Goal: Task Accomplishment & Management: Use online tool/utility

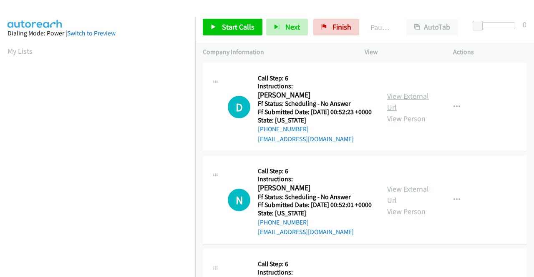
click at [406, 97] on link "View External Url" at bounding box center [408, 101] width 42 height 21
click at [397, 199] on link "View External Url" at bounding box center [408, 194] width 42 height 21
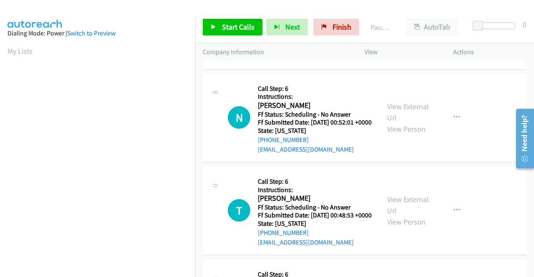
scroll to position [83, 0]
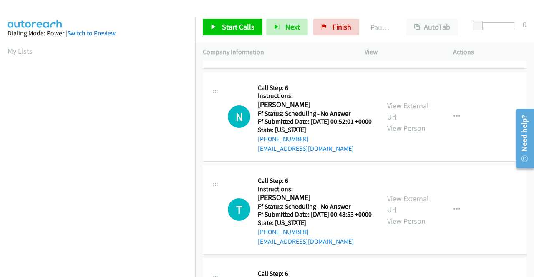
click at [416, 215] on link "View External Url" at bounding box center [408, 204] width 42 height 21
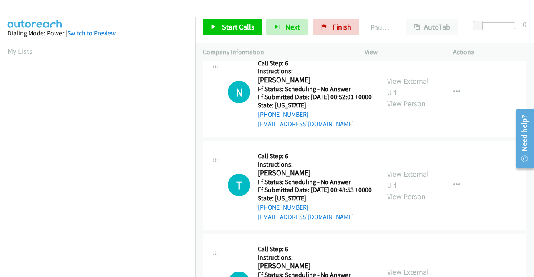
scroll to position [167, 0]
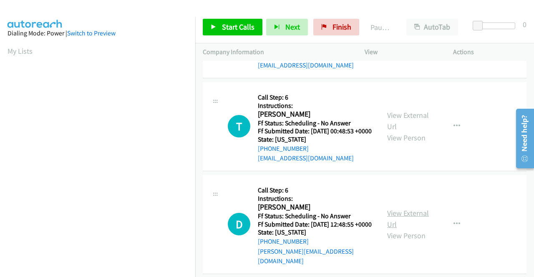
click at [408, 229] on link "View External Url" at bounding box center [408, 218] width 42 height 21
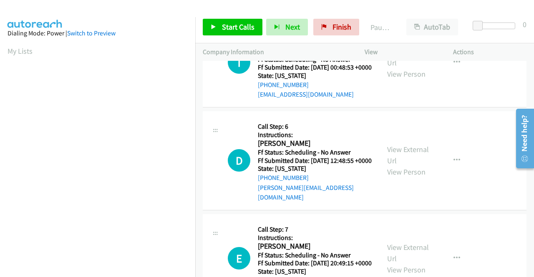
scroll to position [292, 0]
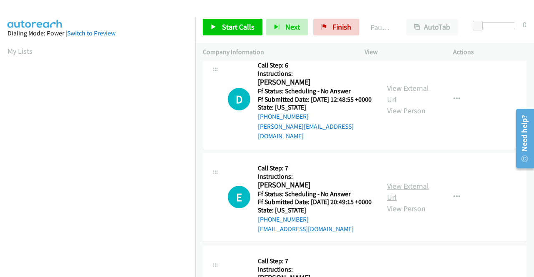
click at [402, 202] on link "View External Url" at bounding box center [408, 191] width 42 height 21
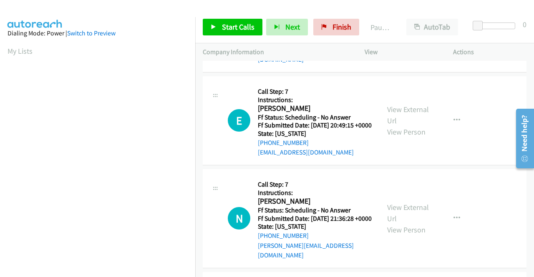
scroll to position [375, 0]
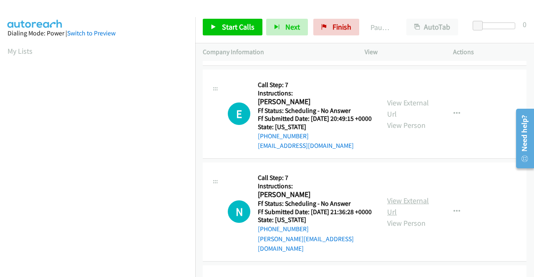
click at [406, 217] on link "View External Url" at bounding box center [408, 206] width 42 height 21
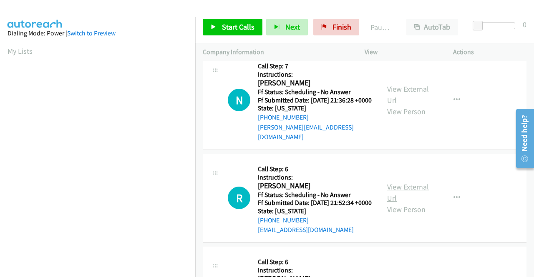
scroll to position [500, 0]
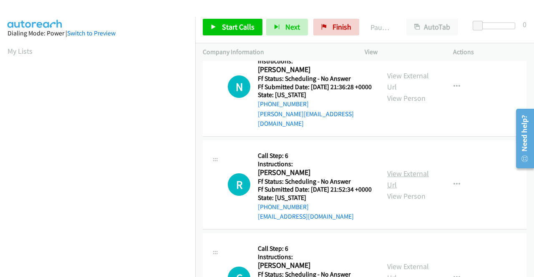
click at [413, 190] on link "View External Url" at bounding box center [408, 179] width 42 height 21
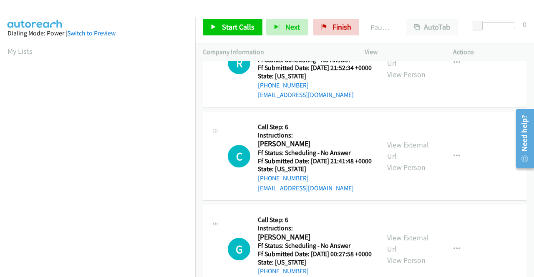
scroll to position [625, 0]
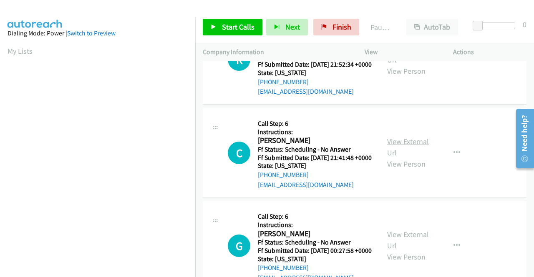
click at [411, 158] on link "View External Url" at bounding box center [408, 147] width 42 height 21
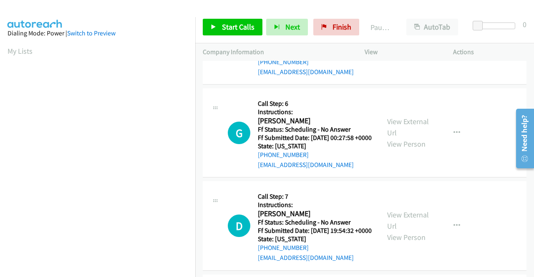
scroll to position [750, 0]
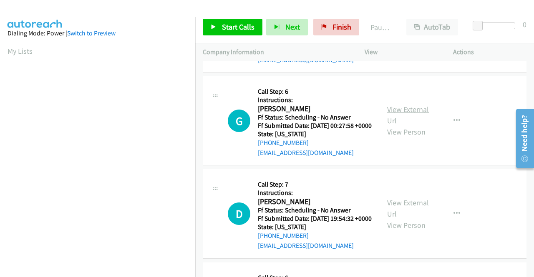
click at [400, 125] on link "View External Url" at bounding box center [408, 115] width 42 height 21
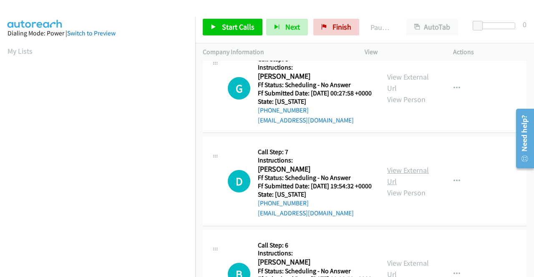
scroll to position [834, 0]
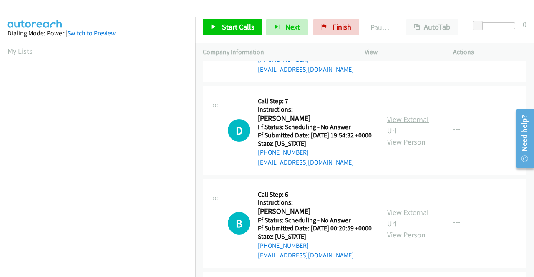
click at [396, 135] on link "View External Url" at bounding box center [408, 125] width 42 height 21
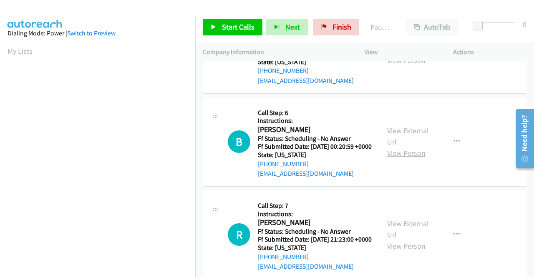
scroll to position [917, 0]
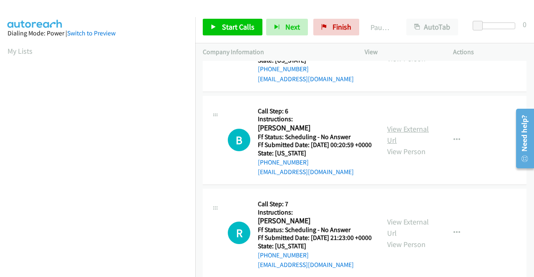
click at [413, 145] on link "View External Url" at bounding box center [408, 134] width 42 height 21
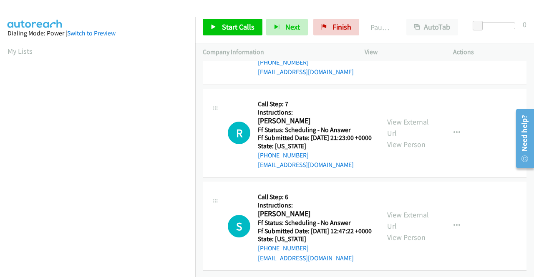
scroll to position [1042, 0]
click at [405, 138] on link "View External Url" at bounding box center [408, 127] width 42 height 21
click at [399, 210] on link "View External Url" at bounding box center [408, 220] width 42 height 21
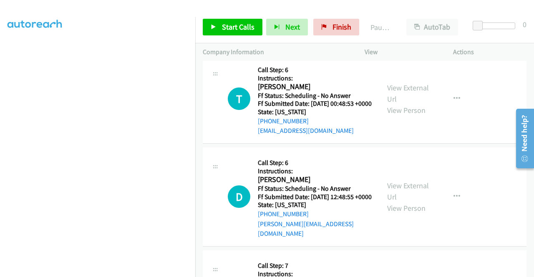
scroll to position [0, 0]
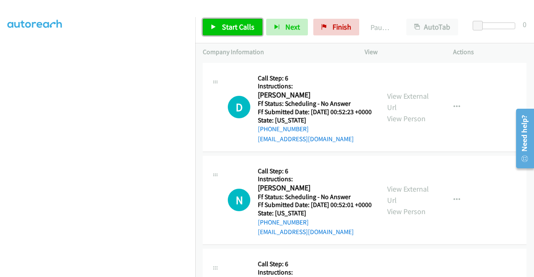
click at [240, 22] on link "Start Calls" at bounding box center [233, 27] width 60 height 17
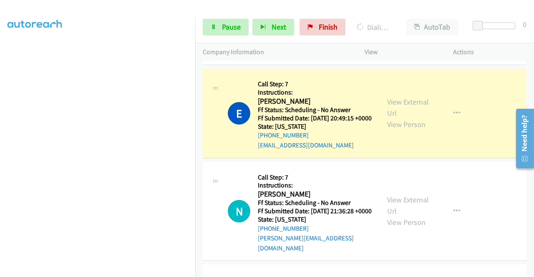
scroll to position [458, 0]
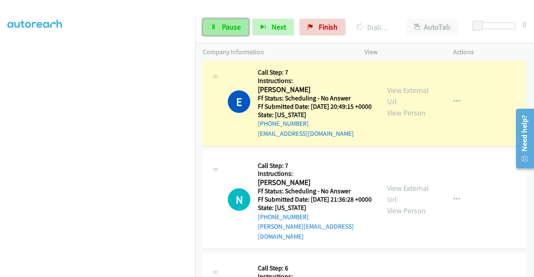
click at [229, 29] on span "Pause" at bounding box center [231, 27] width 19 height 10
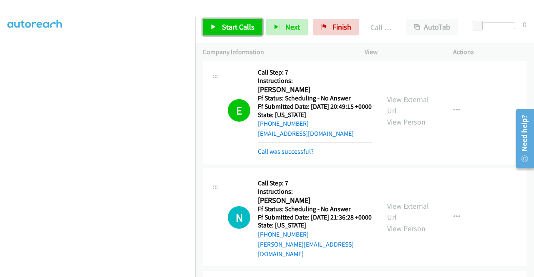
click at [233, 29] on span "Start Calls" at bounding box center [238, 27] width 33 height 10
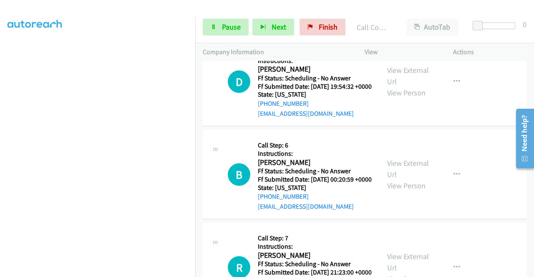
scroll to position [1084, 0]
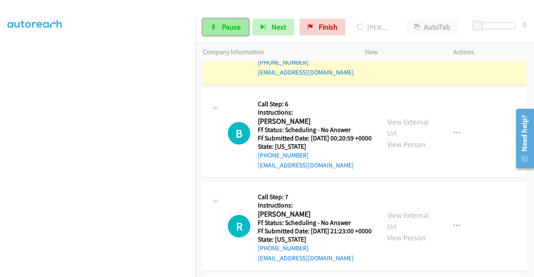
click at [238, 29] on span "Pause" at bounding box center [231, 27] width 19 height 10
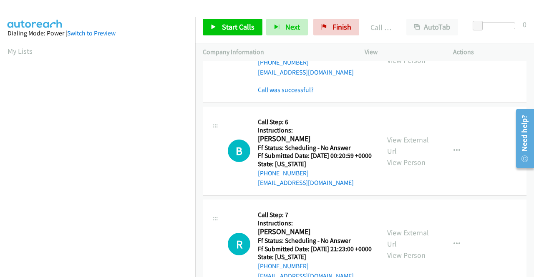
scroll to position [190, 0]
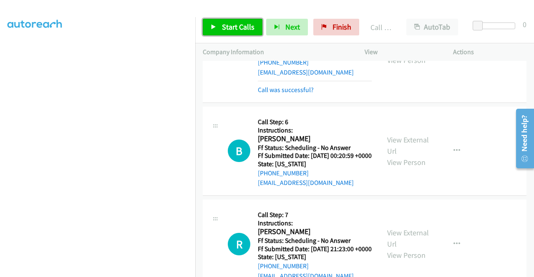
click at [243, 26] on span "Start Calls" at bounding box center [238, 27] width 33 height 10
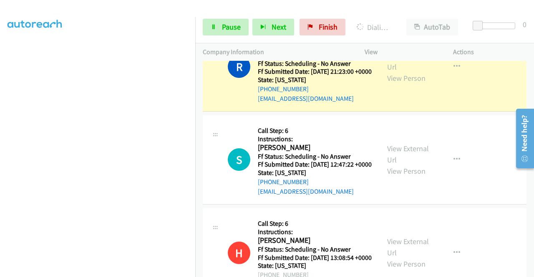
scroll to position [1292, 0]
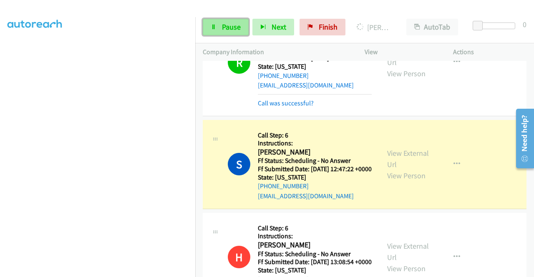
click at [219, 24] on link "Pause" at bounding box center [226, 27] width 46 height 17
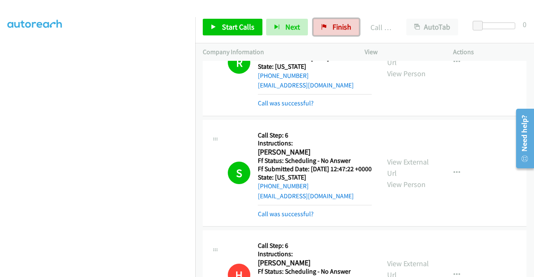
drag, startPoint x: 340, startPoint y: 21, endPoint x: 306, endPoint y: 40, distance: 39.0
click at [340, 21] on link "Finish" at bounding box center [336, 27] width 46 height 17
